Goal: Find specific page/section: Find specific page/section

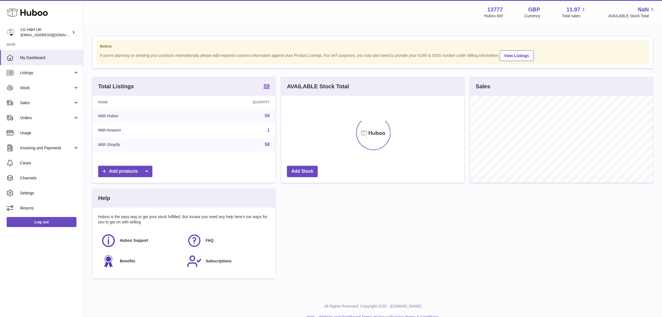
scroll to position [86, 183]
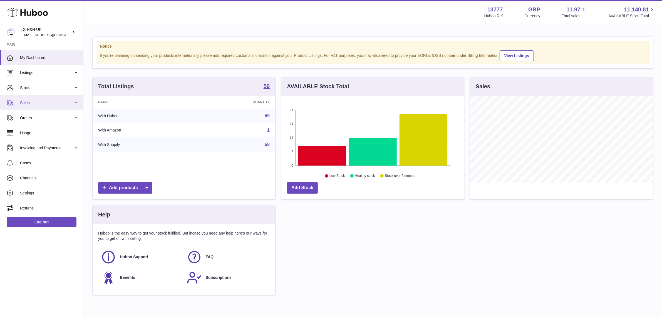
click at [29, 106] on link "Sales" at bounding box center [41, 102] width 83 height 15
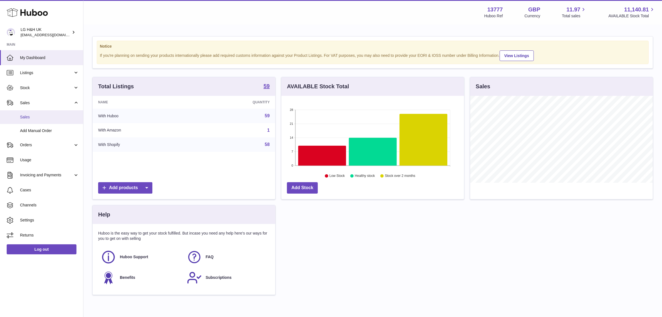
click at [28, 116] on span "Sales" at bounding box center [49, 116] width 59 height 5
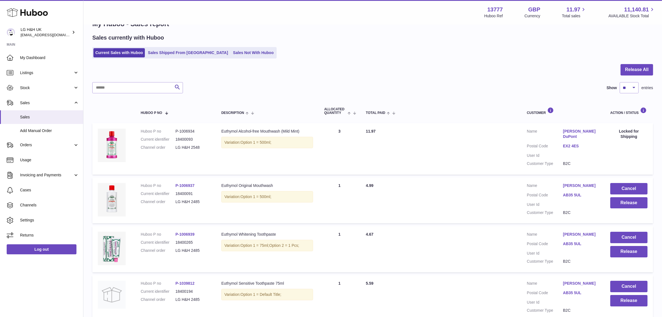
scroll to position [17, 0]
click at [401, 49] on div "Current Sales with Huboo Sales Shipped From Huboo Sales Not With Huboo" at bounding box center [372, 52] width 561 height 11
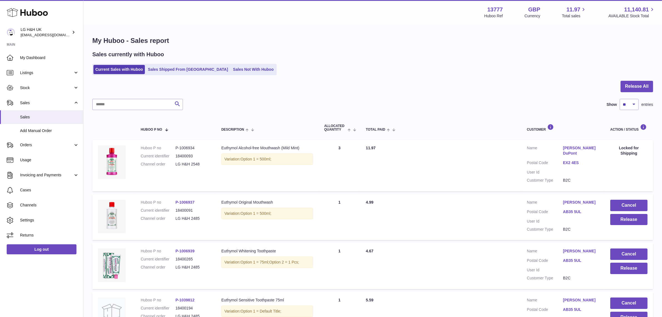
click at [325, 105] on div "Search Show ** ** ** *** entries" at bounding box center [372, 104] width 561 height 11
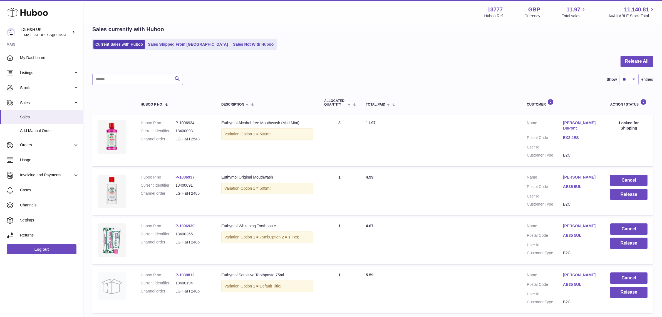
scroll to position [116, 0]
